Goal: Task Accomplishment & Management: Use online tool/utility

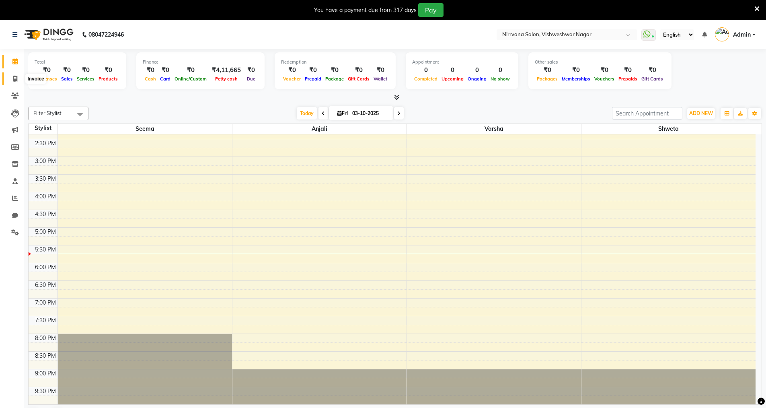
click at [16, 80] on icon at bounding box center [15, 79] width 4 height 6
select select "service"
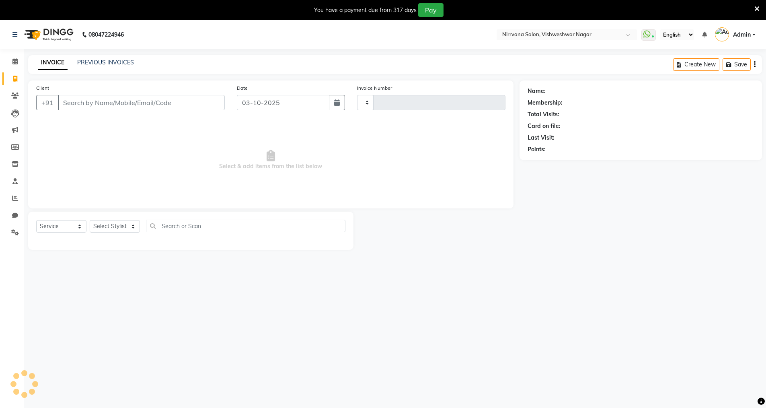
type input "1070"
select select "7167"
type input "a"
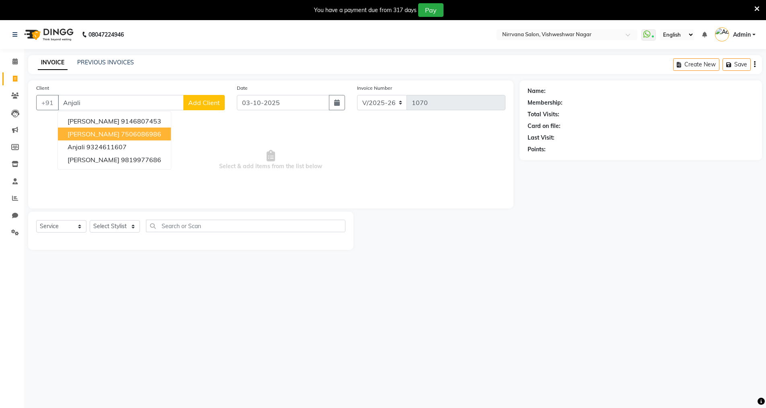
click at [141, 134] on ngb-highlight "7506086986" at bounding box center [141, 134] width 40 height 8
type input "7506086986"
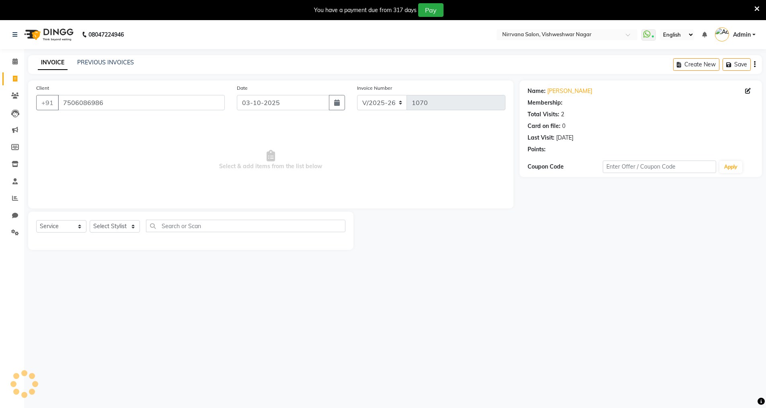
select select "1: Object"
click at [16, 64] on icon at bounding box center [14, 61] width 5 height 6
